Goal: Information Seeking & Learning: Learn about a topic

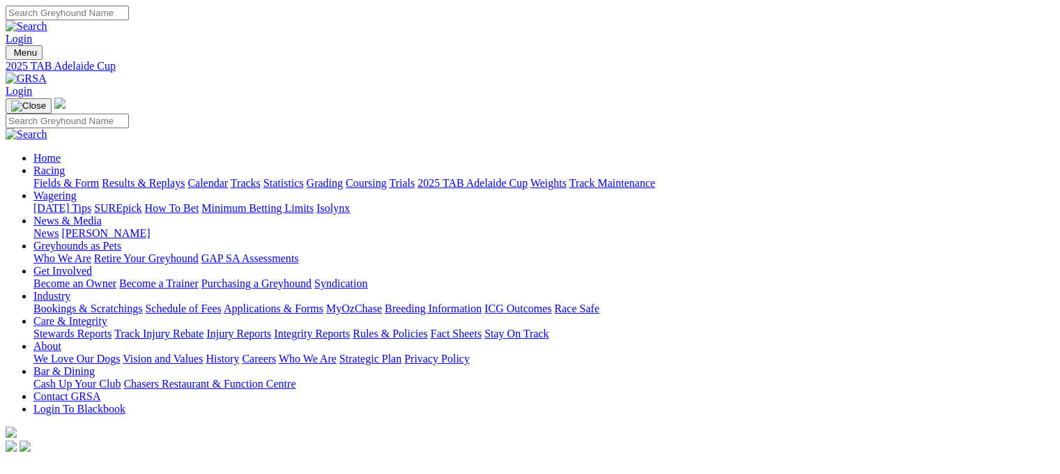
click at [44, 177] on link "Fields & Form" at bounding box center [66, 183] width 66 height 12
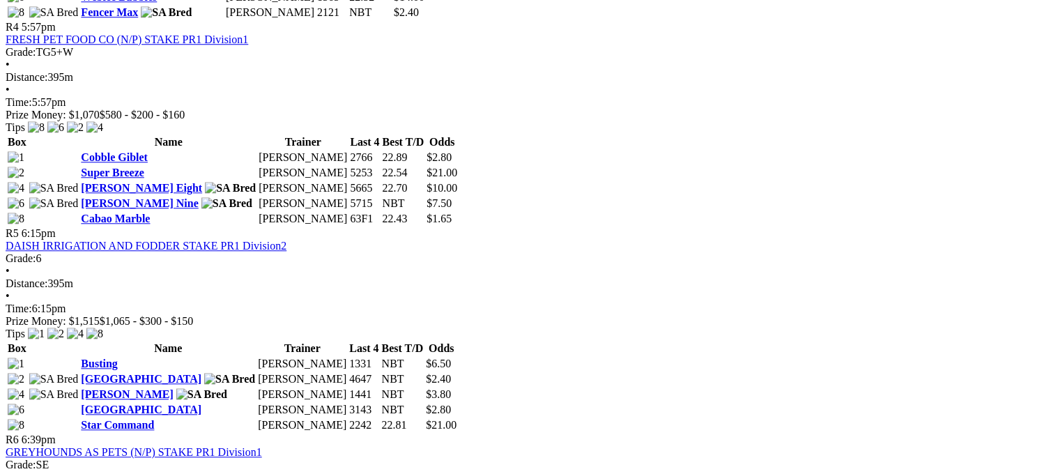
scroll to position [1374, 0]
